Goal: Transaction & Acquisition: Obtain resource

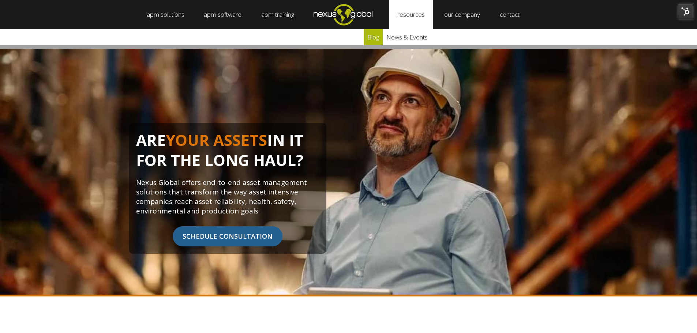
click at [379, 38] on link "blog" at bounding box center [373, 37] width 19 height 16
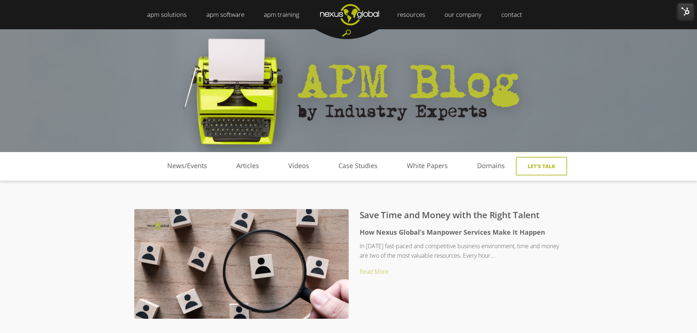
click at [345, 33] on div at bounding box center [347, 34] width 66 height 10
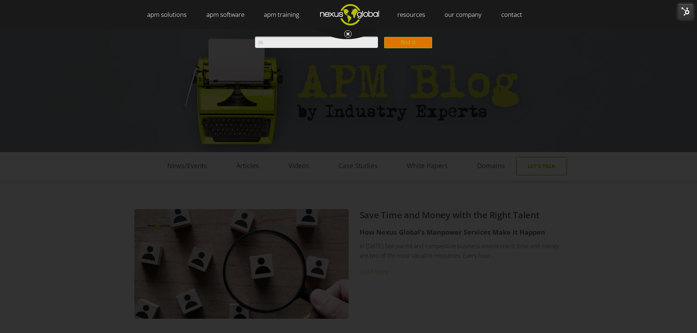
type input "35"
click at [384, 37] on input "find it" at bounding box center [408, 42] width 48 height 11
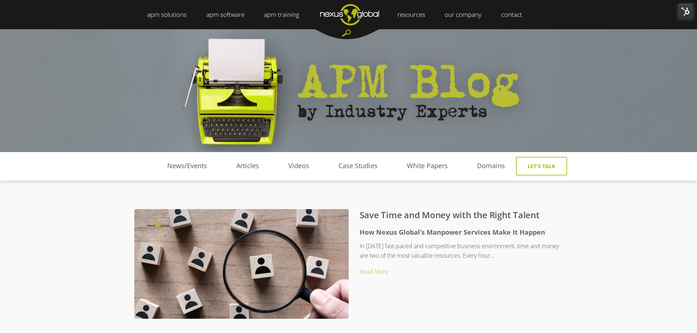
click at [349, 33] on div at bounding box center [347, 34] width 66 height 10
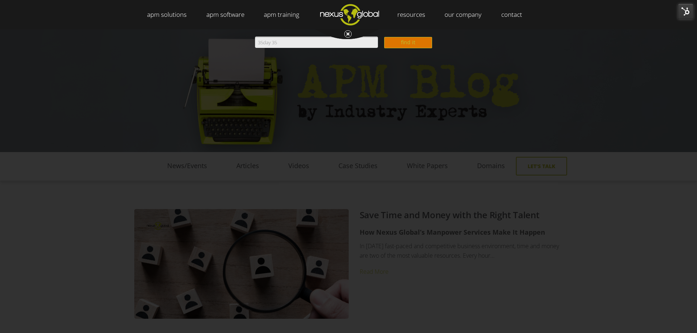
type input "35day 35"
click at [384, 37] on input "find it" at bounding box center [408, 42] width 48 height 11
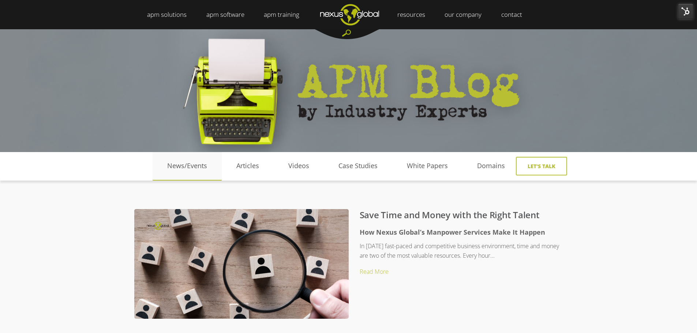
click at [194, 169] on link "News/Events" at bounding box center [187, 166] width 69 height 11
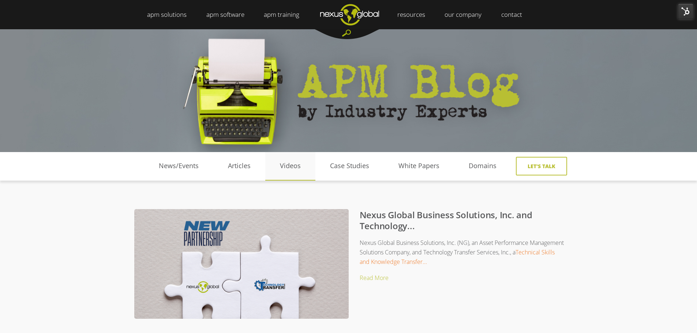
click at [298, 169] on link "Videos" at bounding box center [290, 166] width 50 height 11
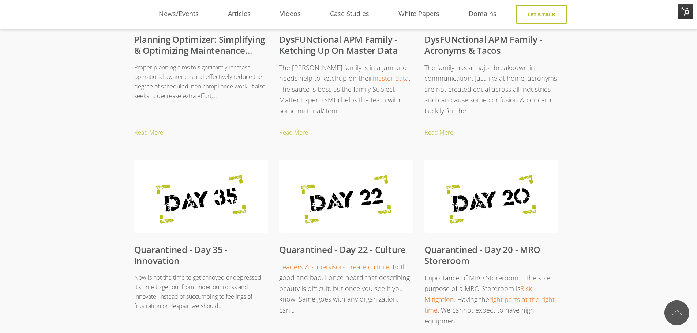
scroll to position [476, 0]
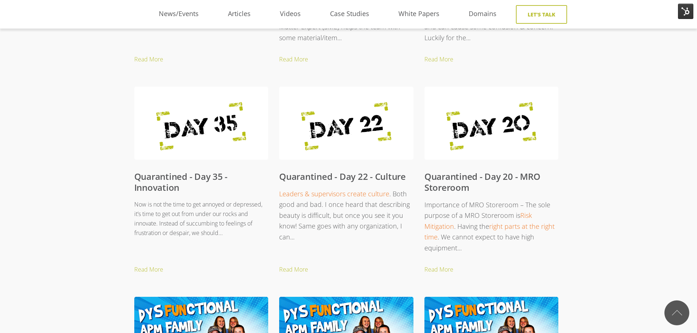
click at [154, 181] on link "Quarantined - Day 35 - Innovation" at bounding box center [181, 181] width 94 height 23
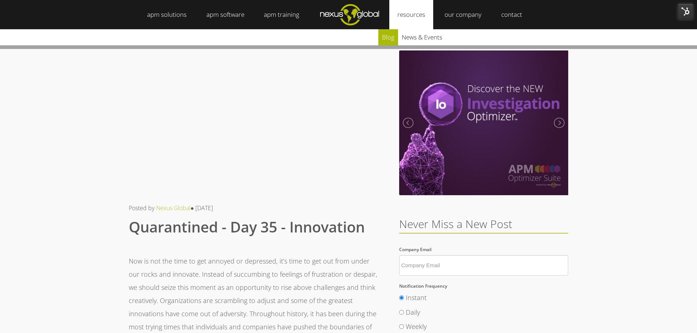
click at [384, 35] on link "blog" at bounding box center [388, 37] width 20 height 16
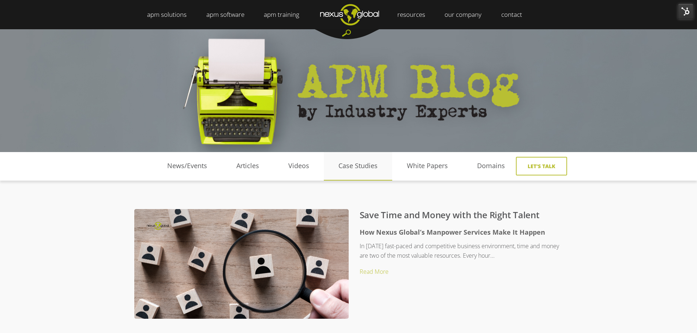
click at [353, 165] on link "Case Studies" at bounding box center [358, 166] width 68 height 11
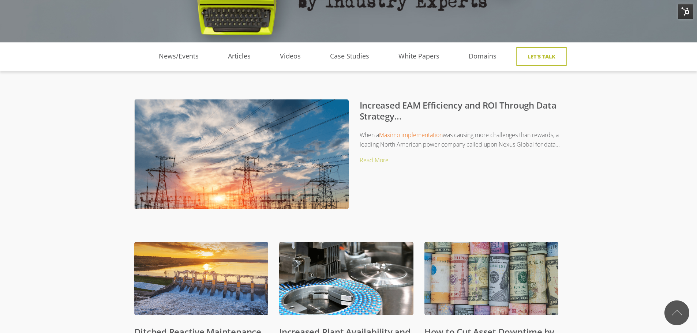
click at [390, 116] on link "Increased EAM Efficiency and ROI Through Data Strategy..." at bounding box center [458, 110] width 197 height 23
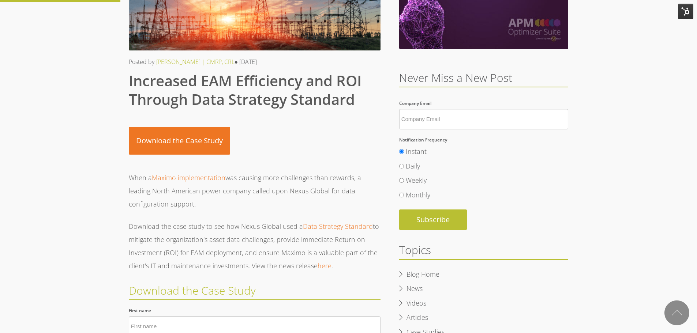
scroll to position [146, 0]
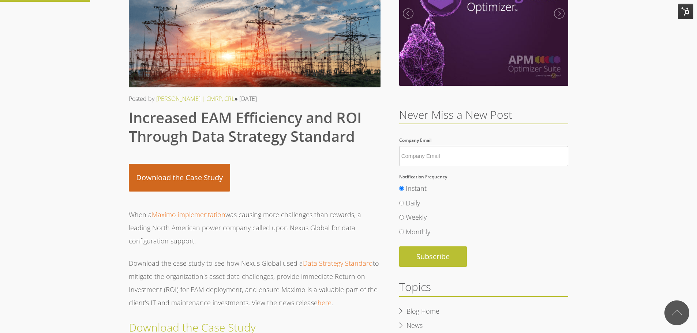
click at [166, 178] on link "Download the Case Study" at bounding box center [179, 178] width 101 height 28
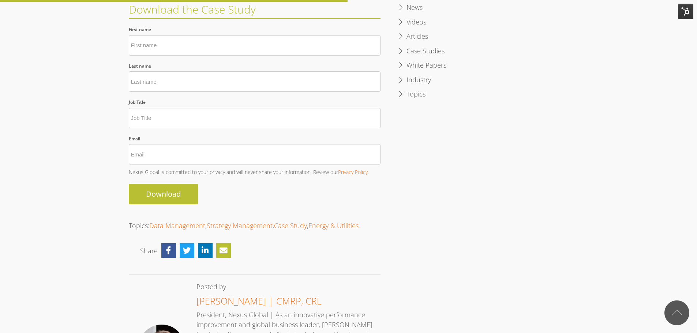
scroll to position [399, 0]
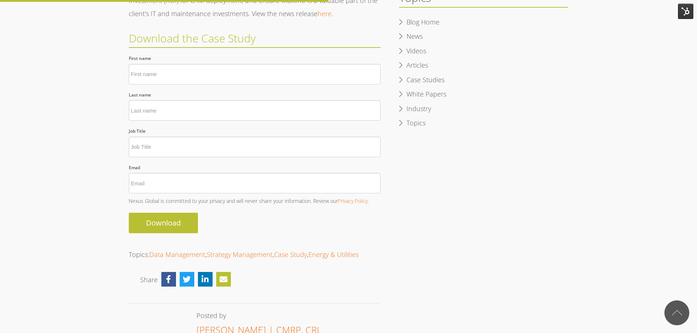
click at [97, 166] on div "Posted by Doug Robey | CMRP, CRL ● Oct 04, 2021 Increased EAM Efficiency and RO…" at bounding box center [348, 302] width 697 height 1342
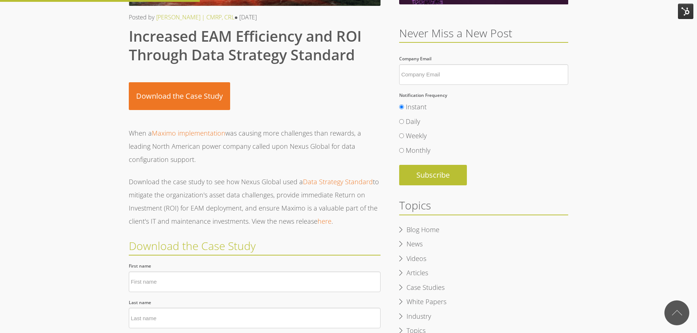
scroll to position [33, 0]
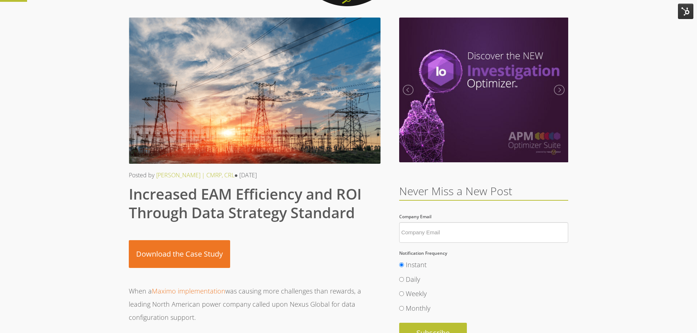
click at [206, 202] on span "Increased EAM Efficiency and ROI Through Data Strategy Standard" at bounding box center [245, 203] width 233 height 39
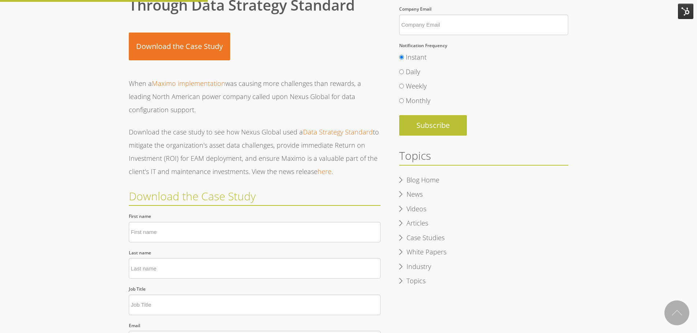
scroll to position [252, 0]
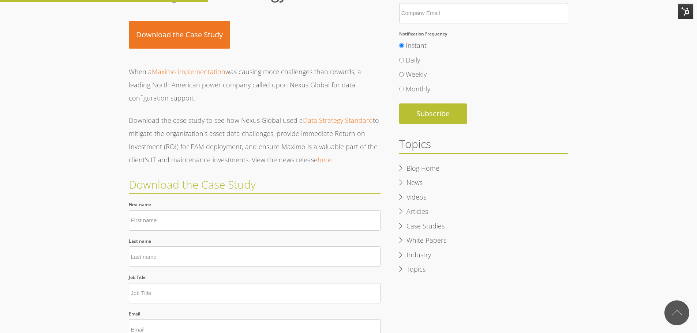
click at [149, 217] on input "First name *" at bounding box center [255, 220] width 252 height 20
type input "Shannon"
type input "Warlop"
type input "s.warlop@nexusglobal.com"
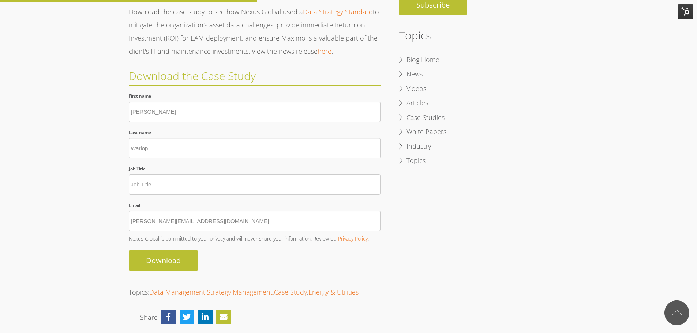
scroll to position [435, 0]
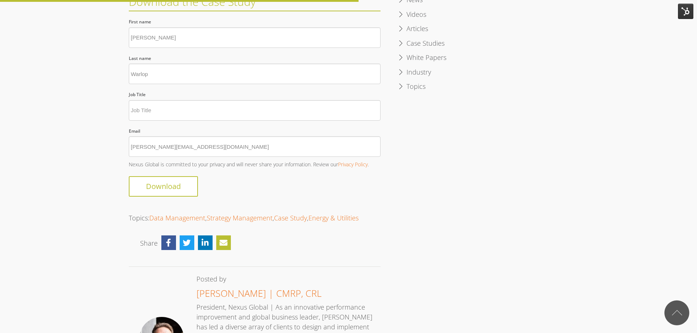
click at [147, 189] on input "Download" at bounding box center [163, 186] width 69 height 20
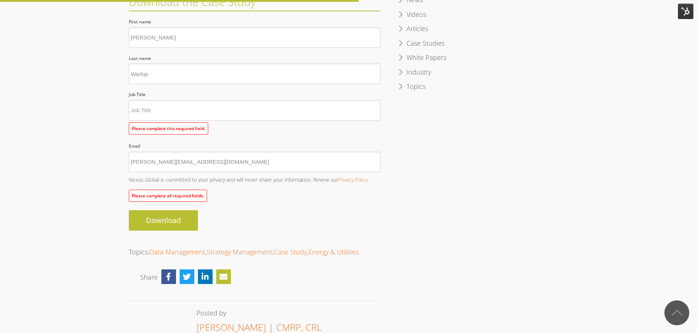
click at [149, 108] on input "Job Title *" at bounding box center [255, 110] width 252 height 20
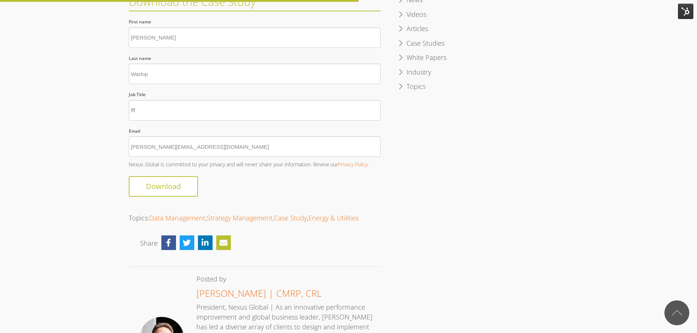
type input "fff"
click at [171, 190] on input "Download" at bounding box center [163, 186] width 69 height 20
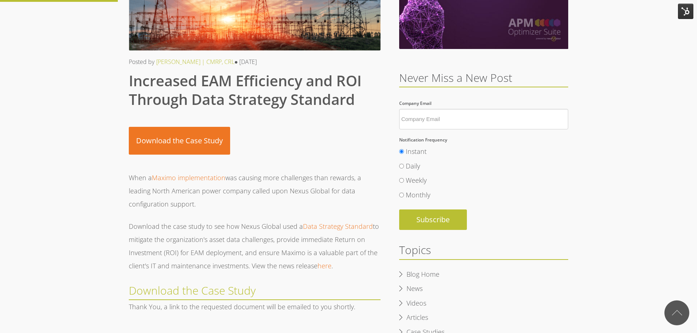
scroll to position [0, 0]
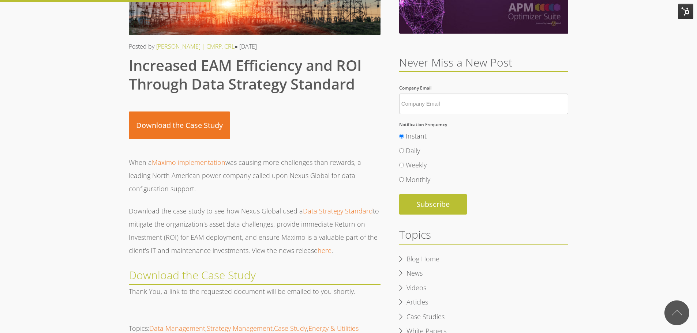
scroll to position [37, 0]
